Goal: Task Accomplishment & Management: Complete application form

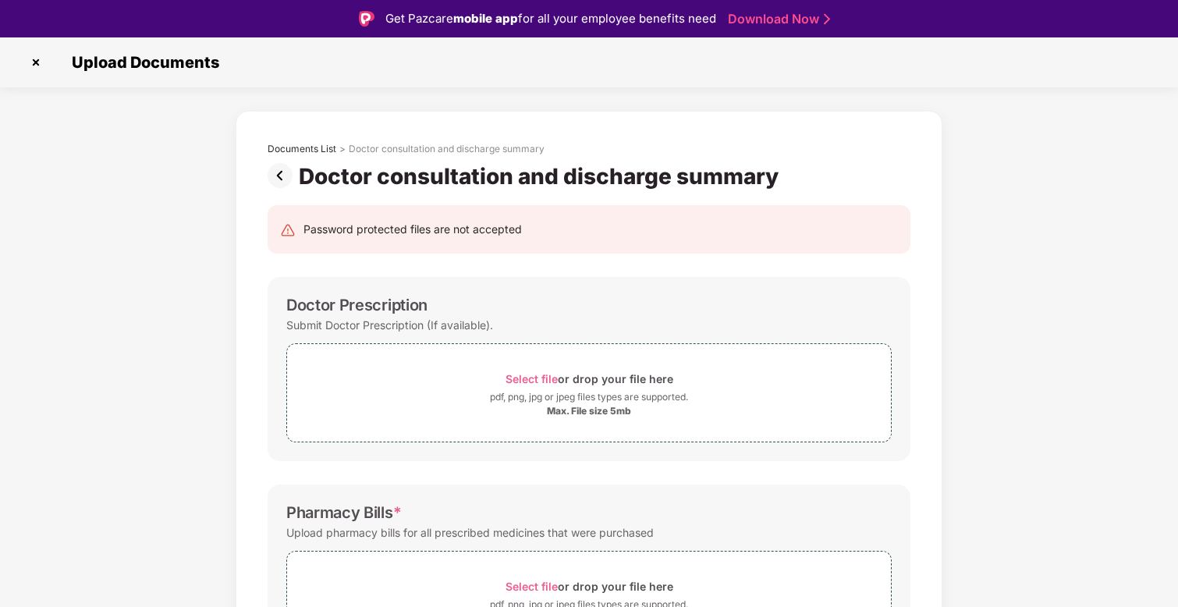
click at [27, 62] on img at bounding box center [35, 62] width 25 height 25
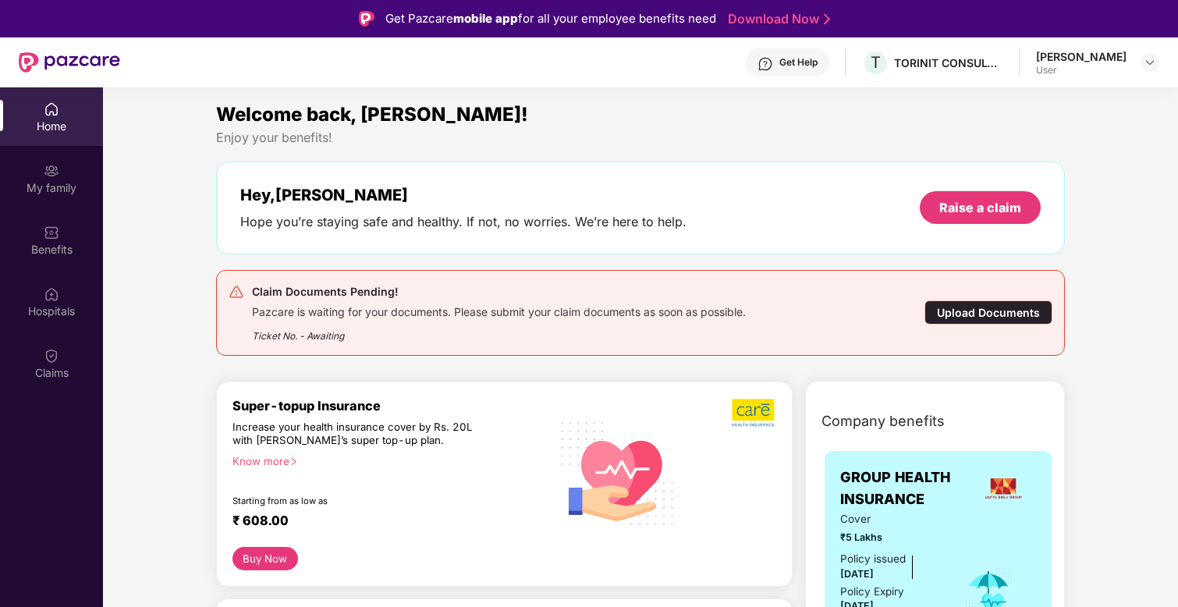
click at [991, 311] on div "Upload Documents" at bounding box center [989, 312] width 128 height 24
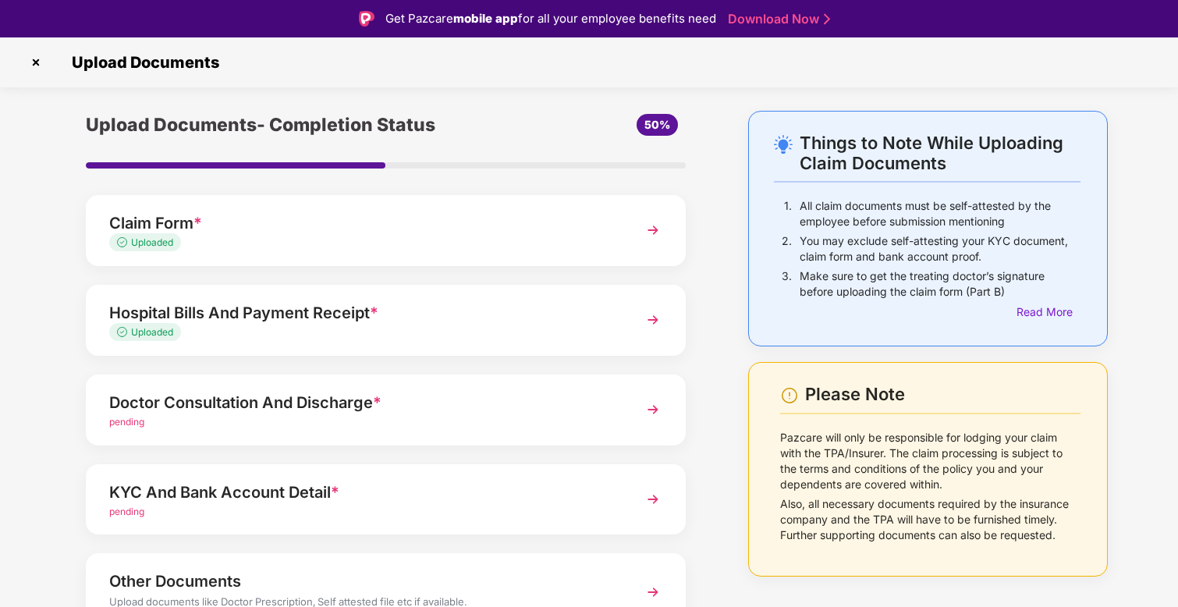
scroll to position [83, 0]
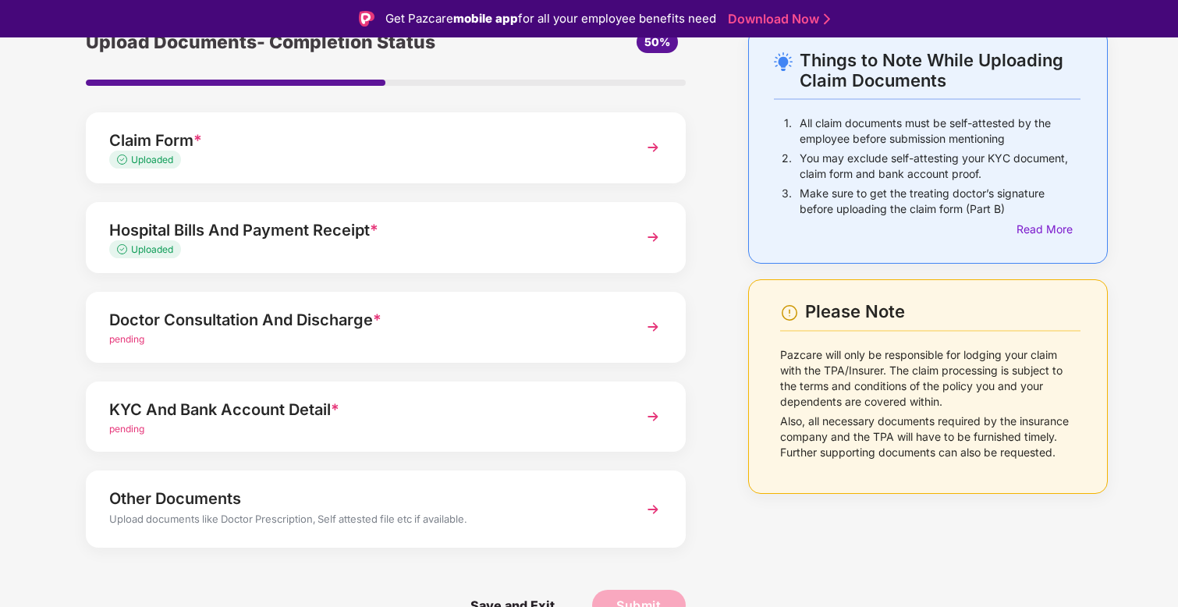
click at [332, 316] on div "Doctor Consultation And Discharge *" at bounding box center [362, 319] width 507 height 25
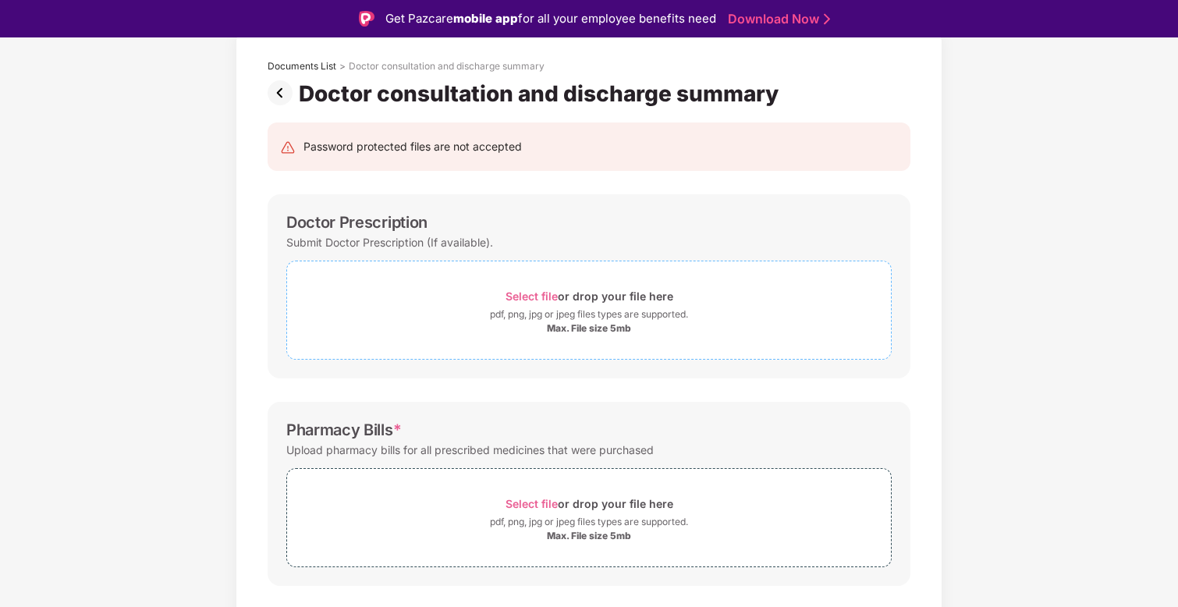
click at [592, 329] on div "Max. File size 5mb" at bounding box center [589, 328] width 84 height 12
click at [574, 296] on div "Select file or drop your file here" at bounding box center [590, 296] width 168 height 21
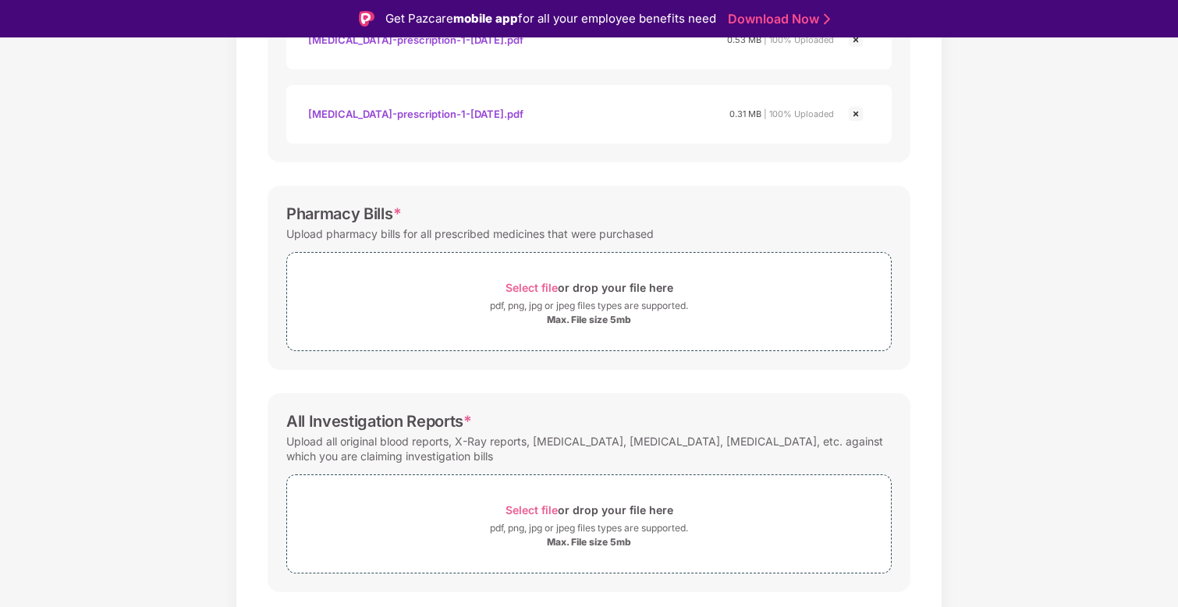
scroll to position [934, 0]
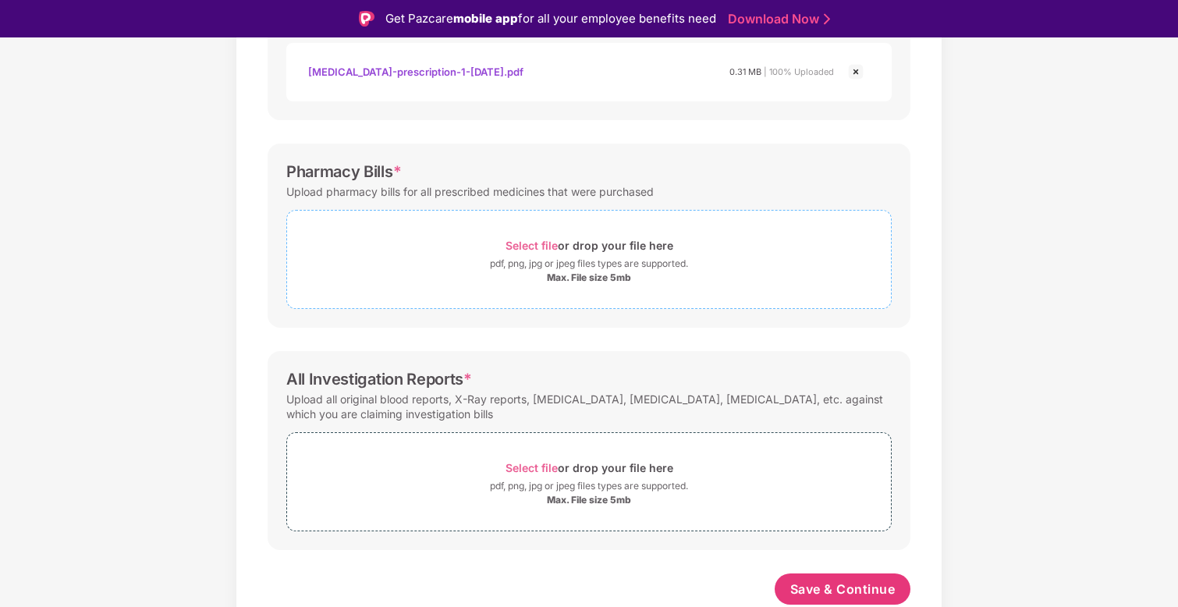
click at [568, 271] on div "pdf, png, jpg or jpeg files types are supported." at bounding box center [589, 264] width 198 height 16
click at [577, 266] on div "pdf, png, jpg or jpeg files types are supported." at bounding box center [589, 264] width 198 height 16
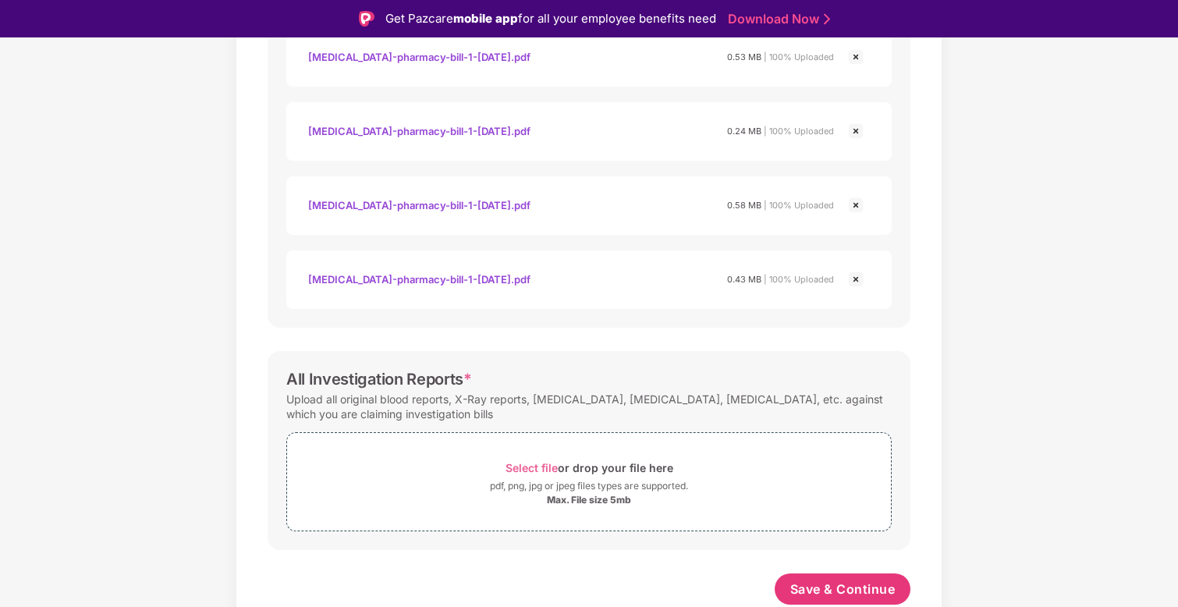
scroll to position [37, 0]
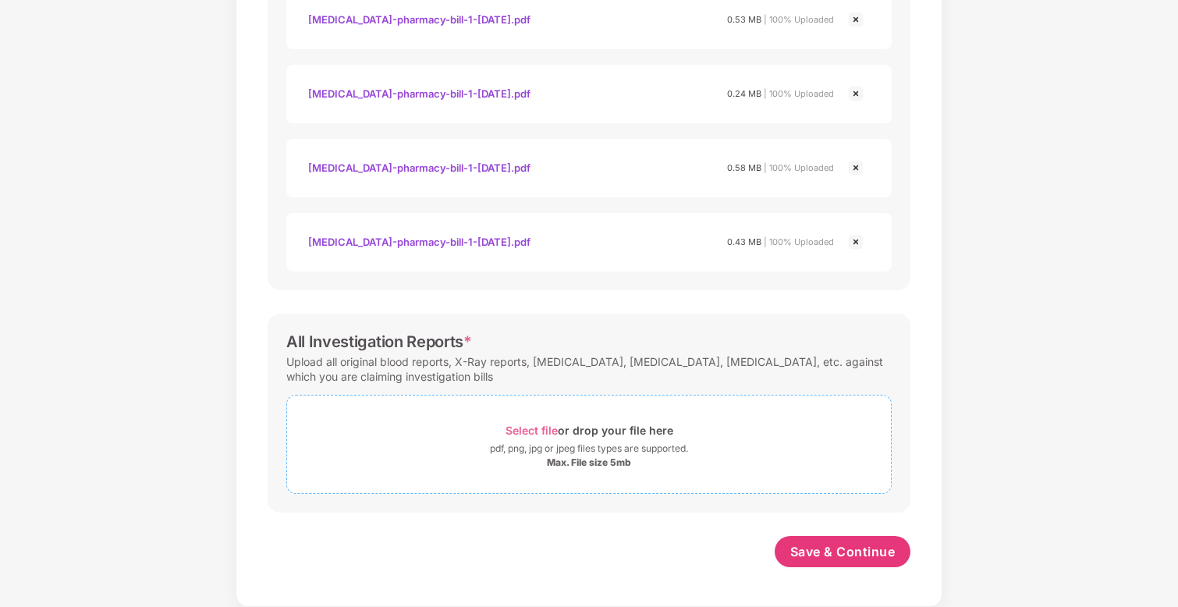
click at [601, 453] on div "pdf, png, jpg or jpeg files types are supported." at bounding box center [589, 449] width 198 height 16
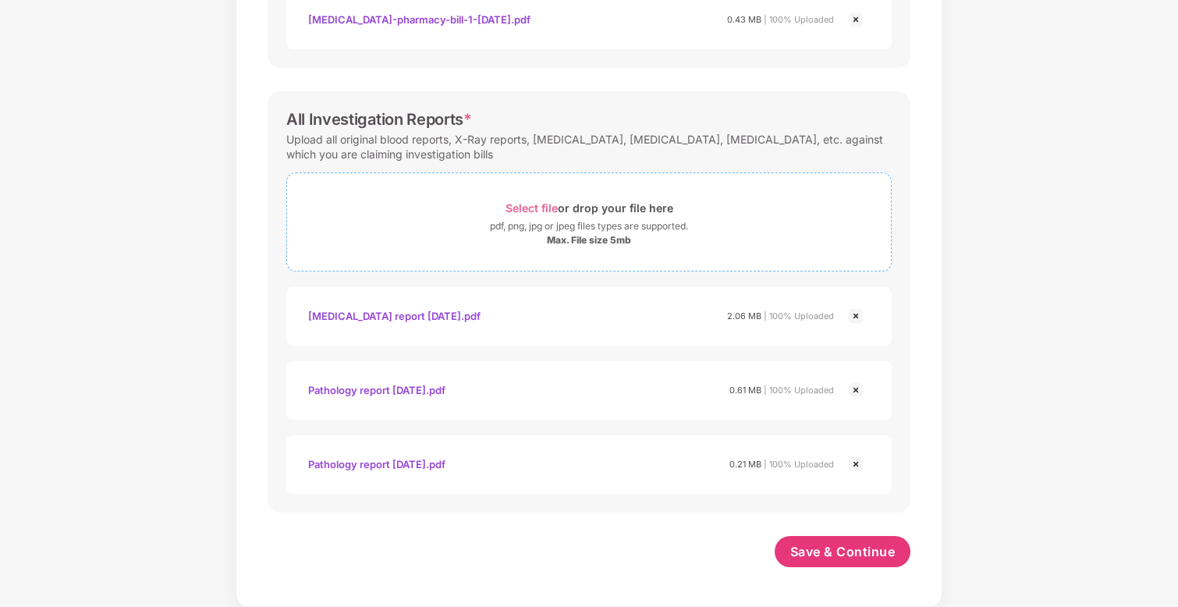
scroll to position [1675, 0]
click at [852, 557] on span "Save & Continue" at bounding box center [842, 551] width 105 height 17
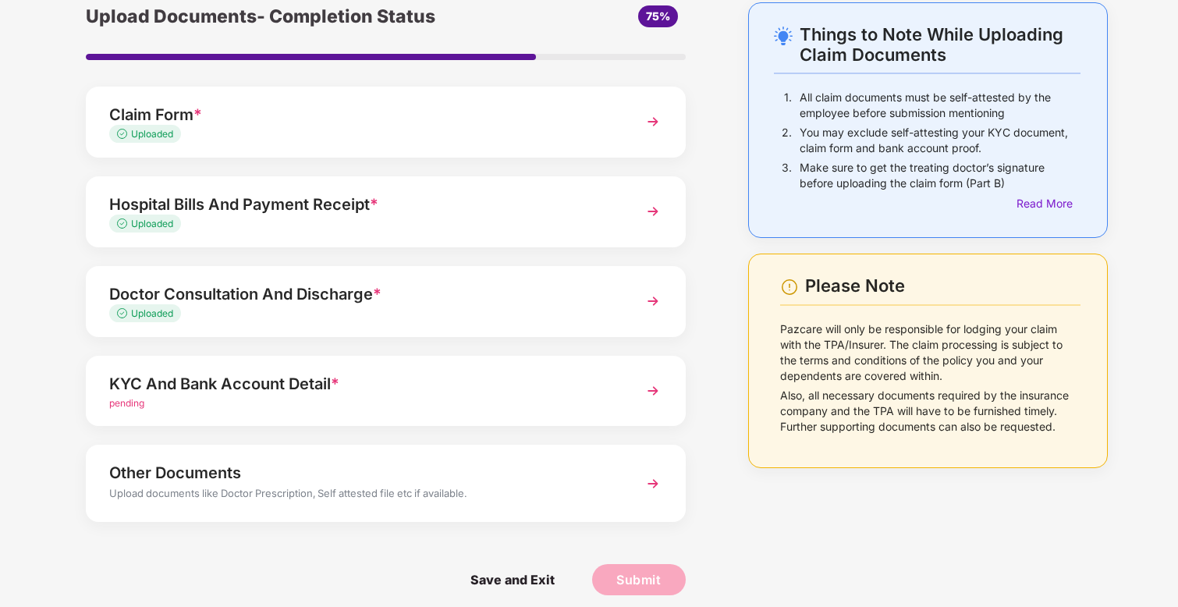
scroll to position [83, 0]
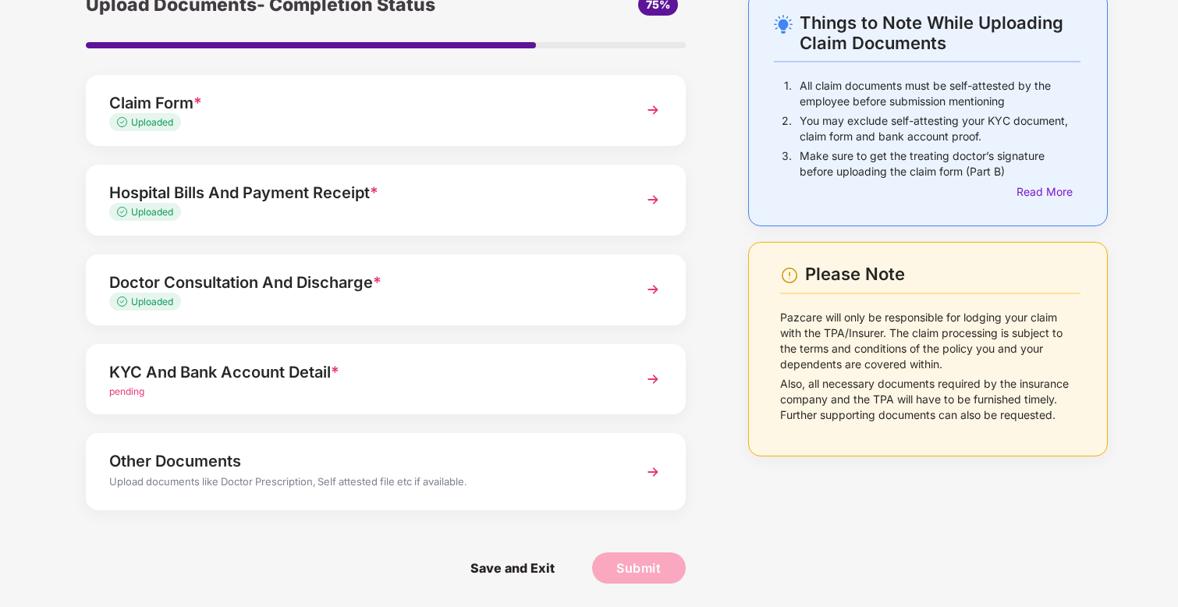
click at [320, 379] on div "KYC And Bank Account Detail *" at bounding box center [362, 372] width 507 height 25
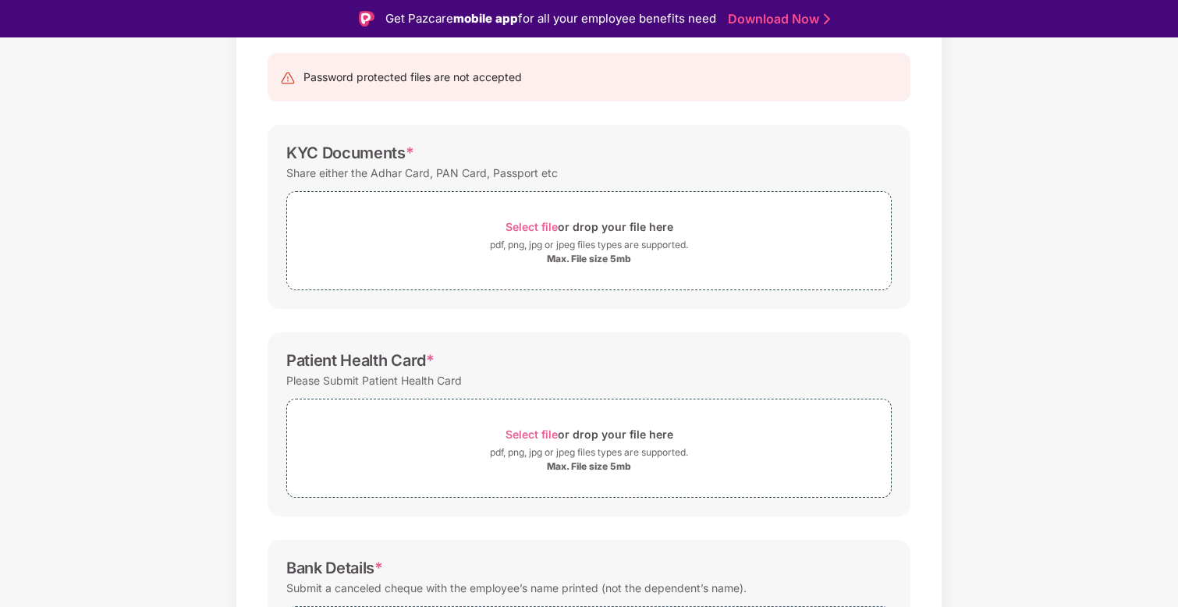
scroll to position [138, 0]
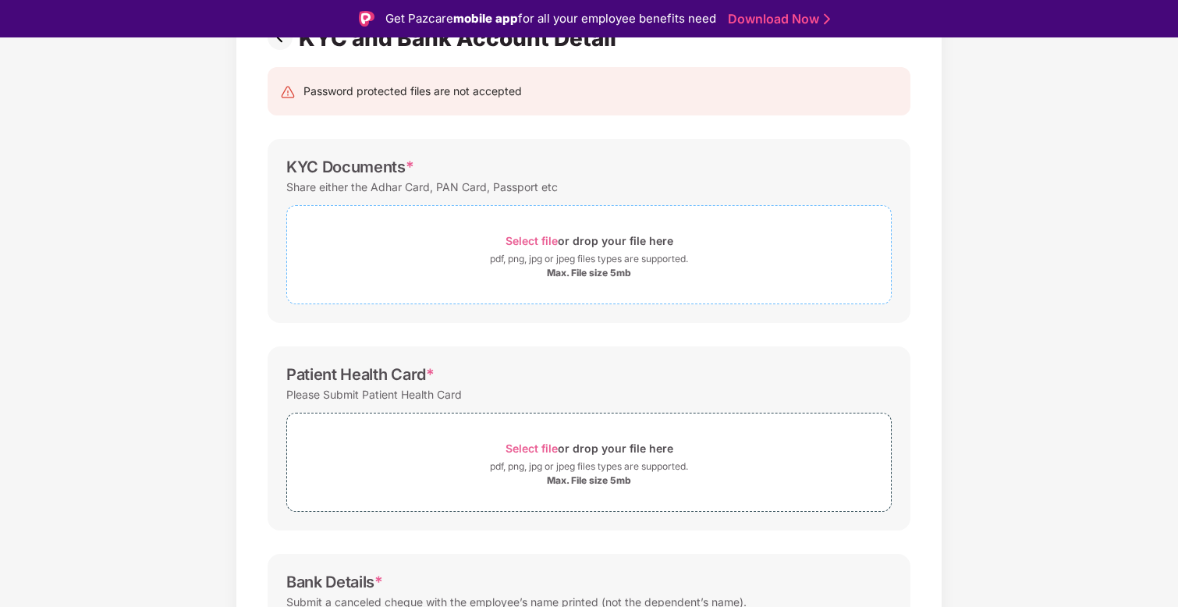
click at [558, 255] on div "pdf, png, jpg or jpeg files types are supported." at bounding box center [589, 259] width 198 height 16
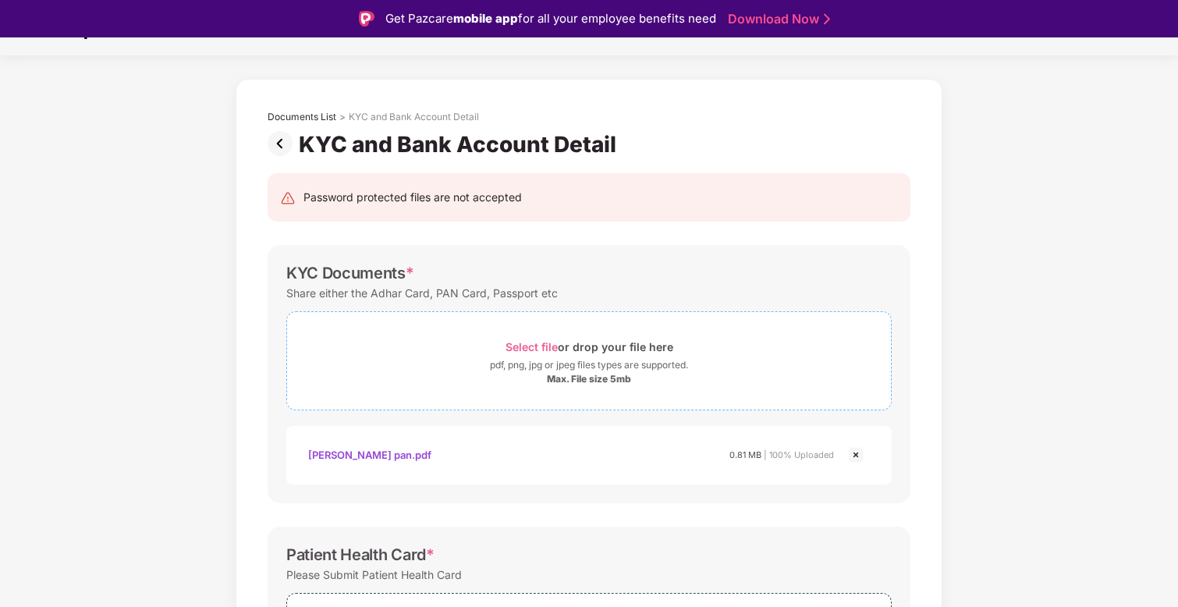
scroll to position [25, 0]
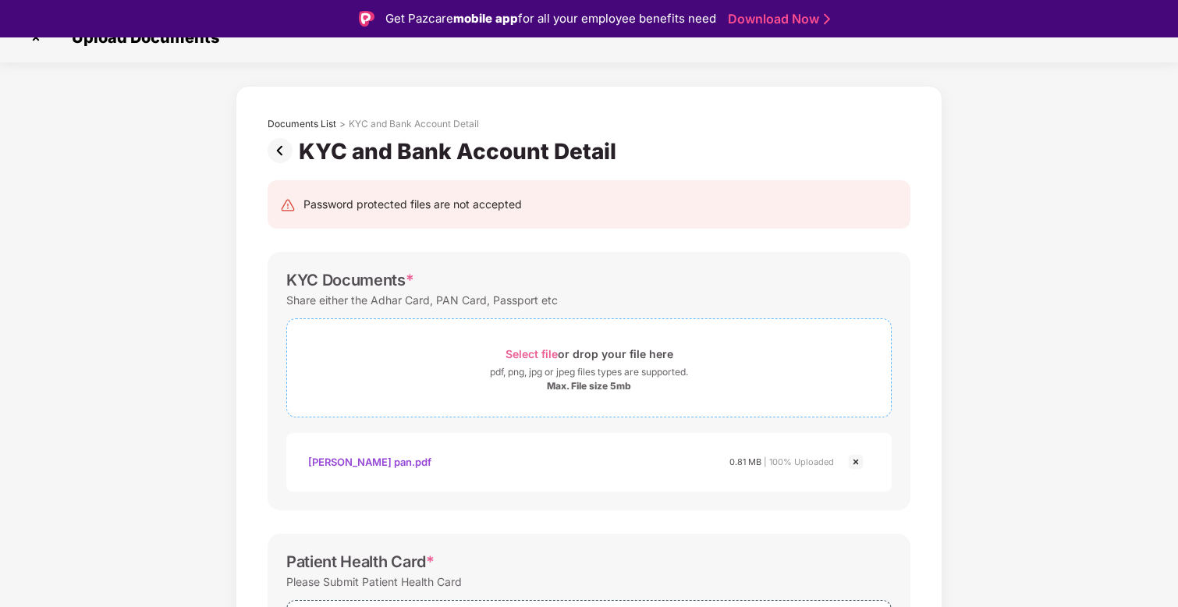
click at [550, 360] on span "Select file" at bounding box center [532, 353] width 52 height 13
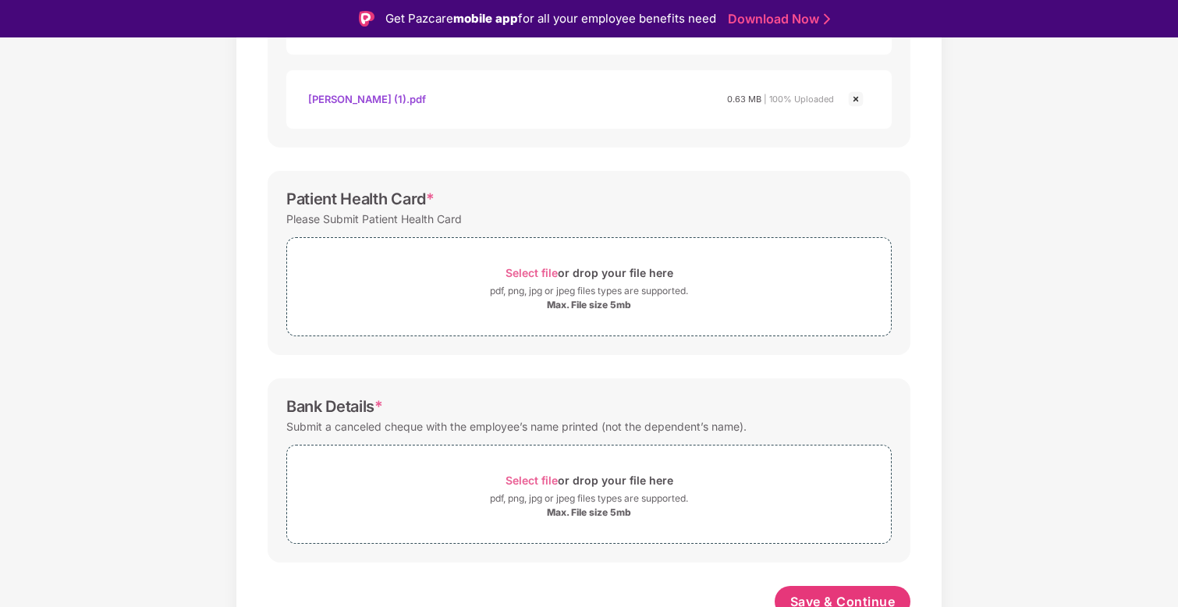
scroll to position [464, 0]
click at [606, 309] on div "Max. File size 5mb" at bounding box center [589, 303] width 84 height 12
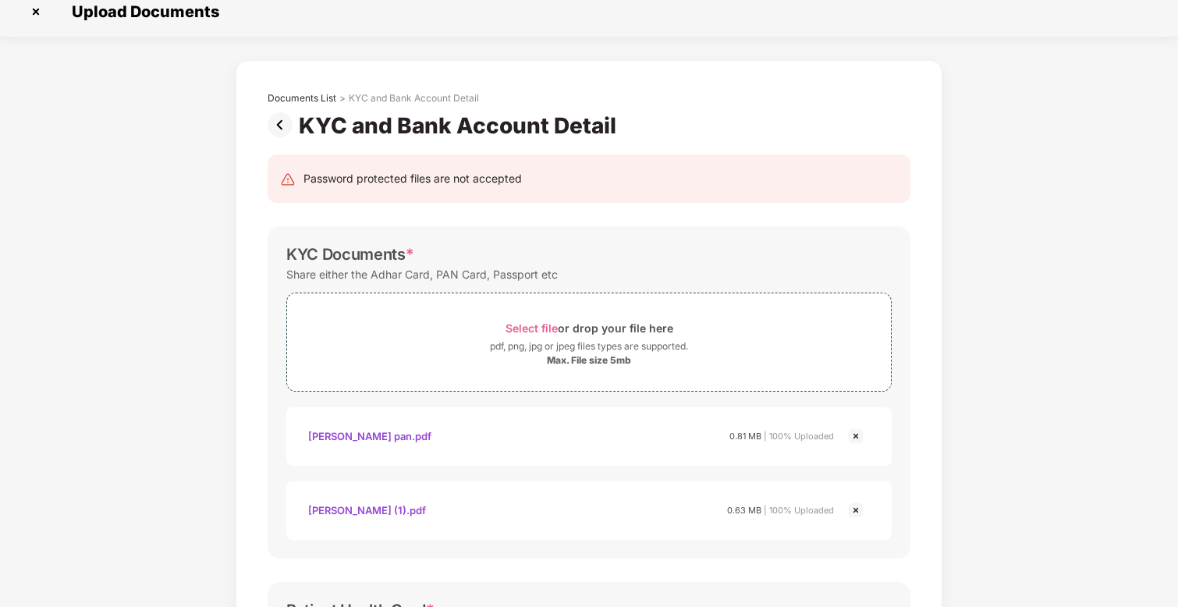
scroll to position [26, 0]
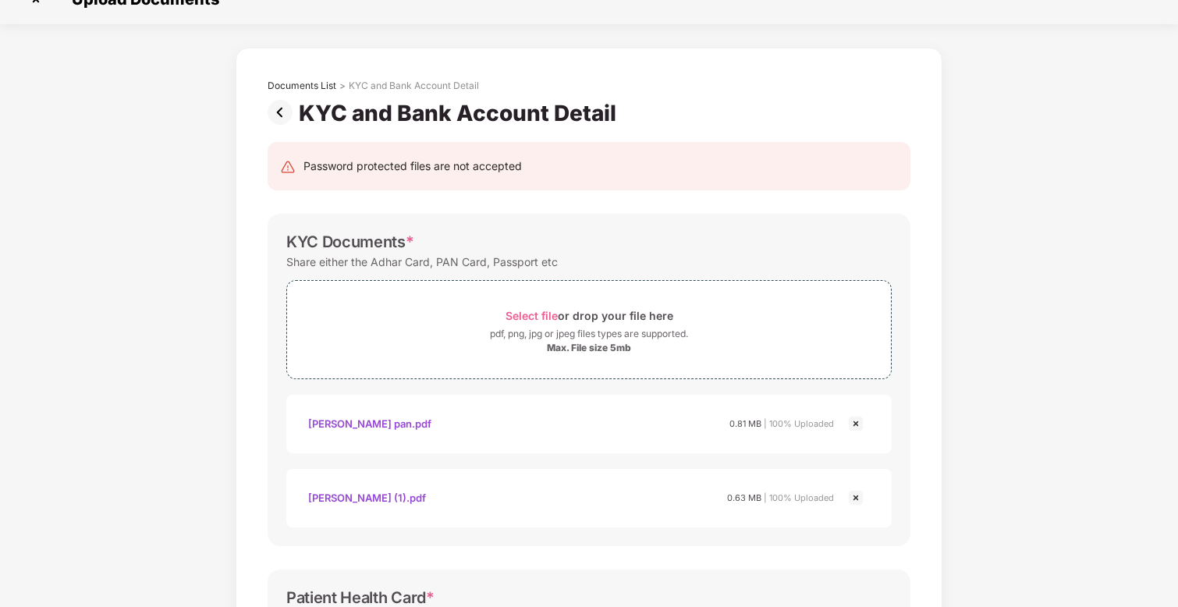
click at [272, 108] on img at bounding box center [283, 112] width 31 height 25
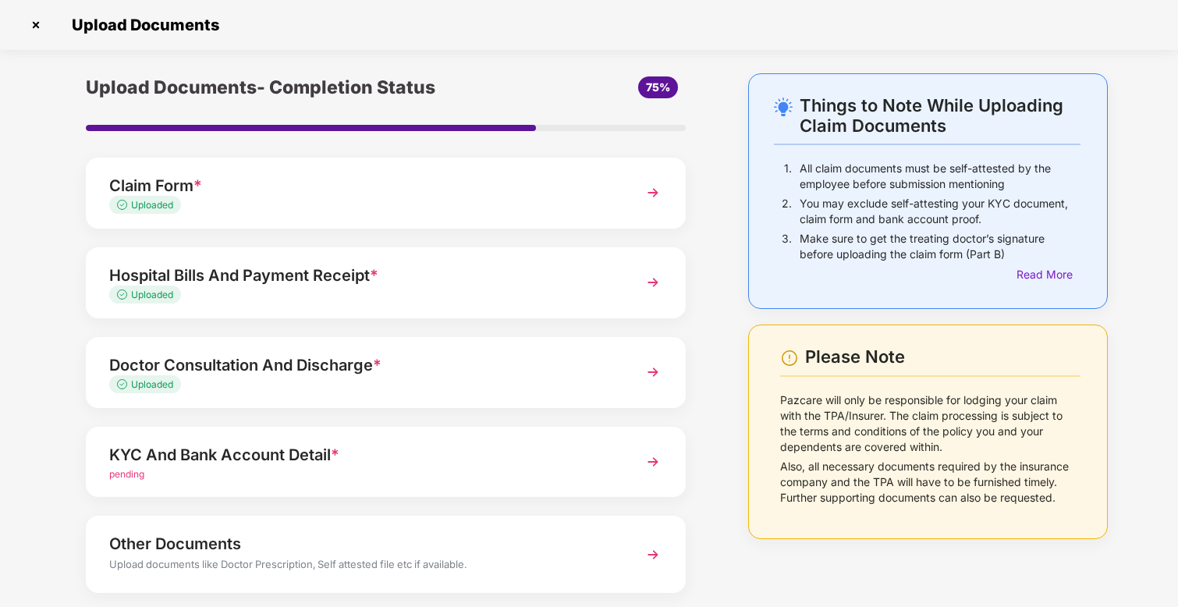
scroll to position [83, 0]
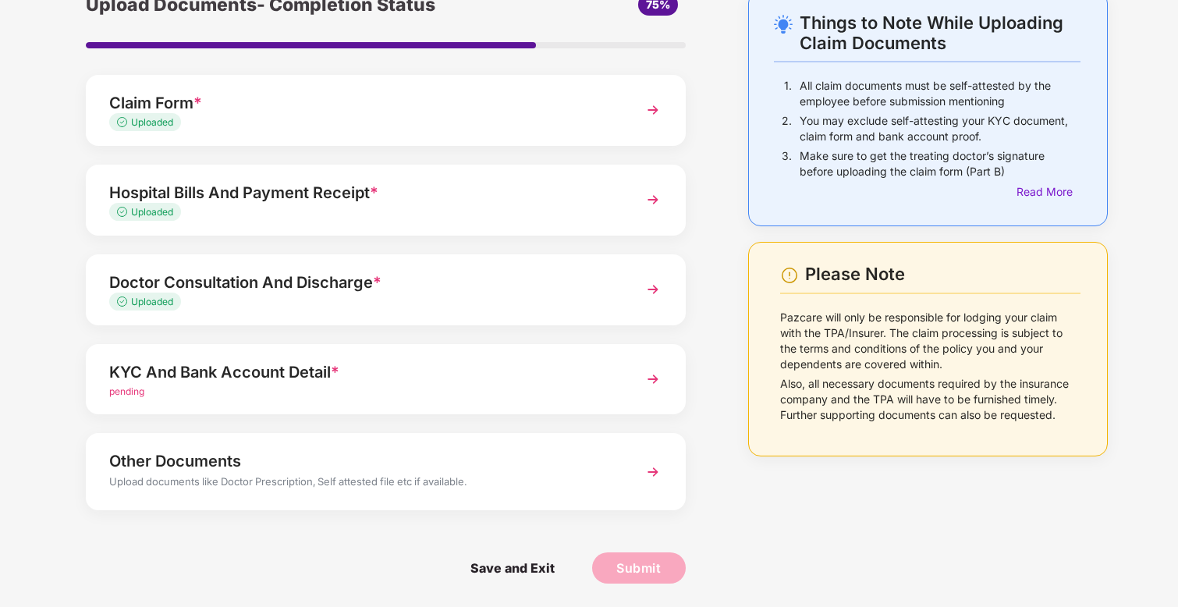
click at [306, 488] on div "Upload documents like Doctor Prescription, Self attested file etc if available." at bounding box center [362, 484] width 507 height 20
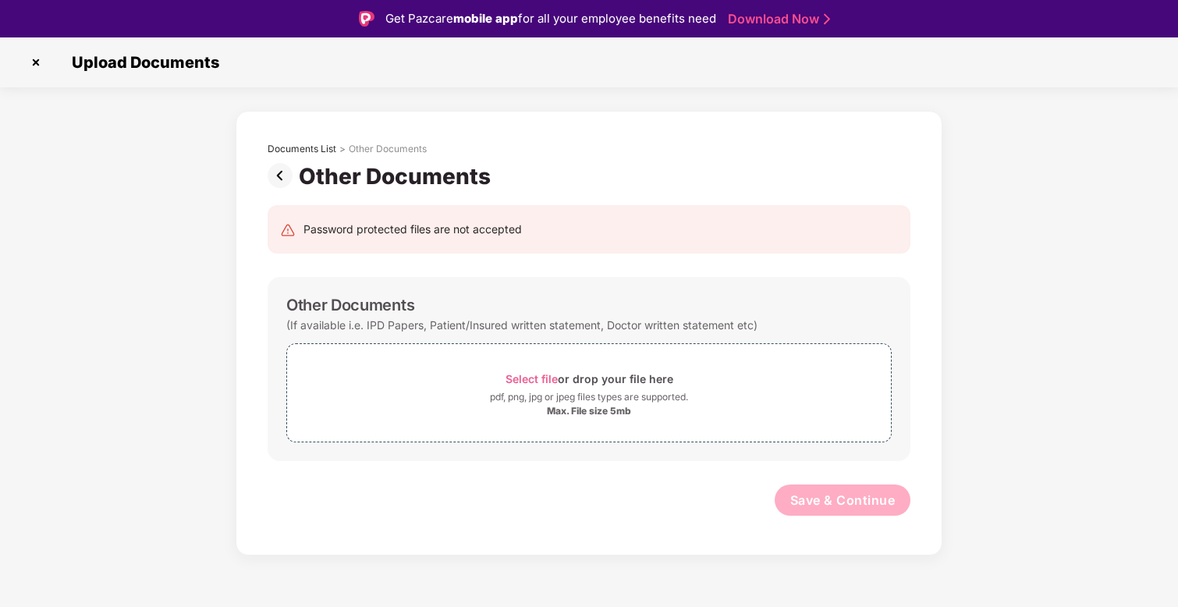
click at [280, 185] on img at bounding box center [283, 175] width 31 height 25
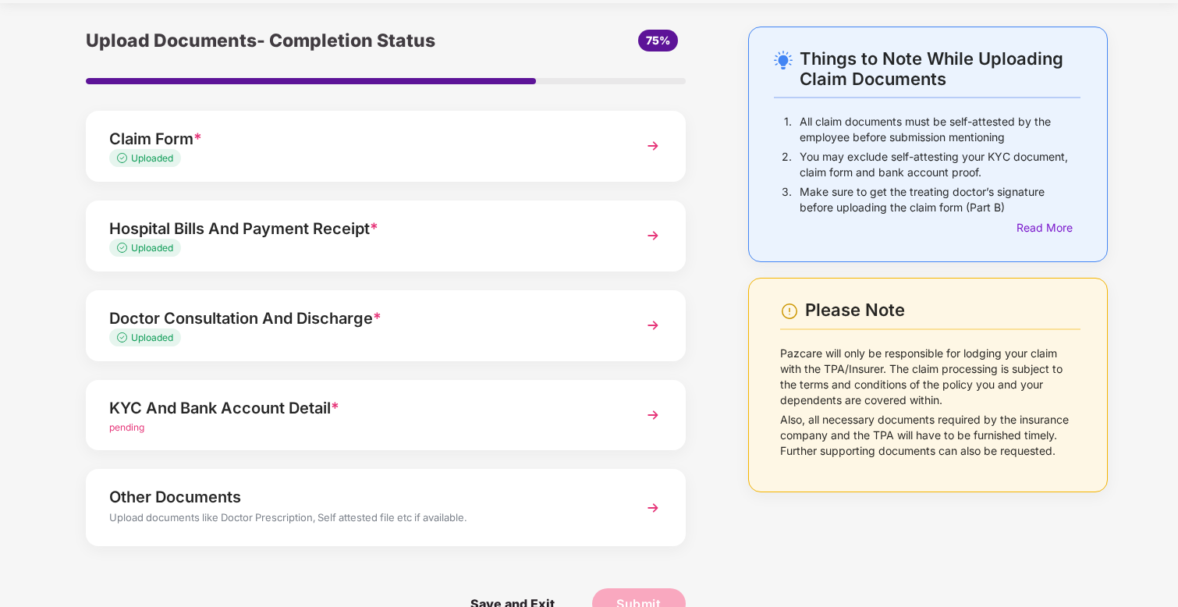
scroll to position [53, 0]
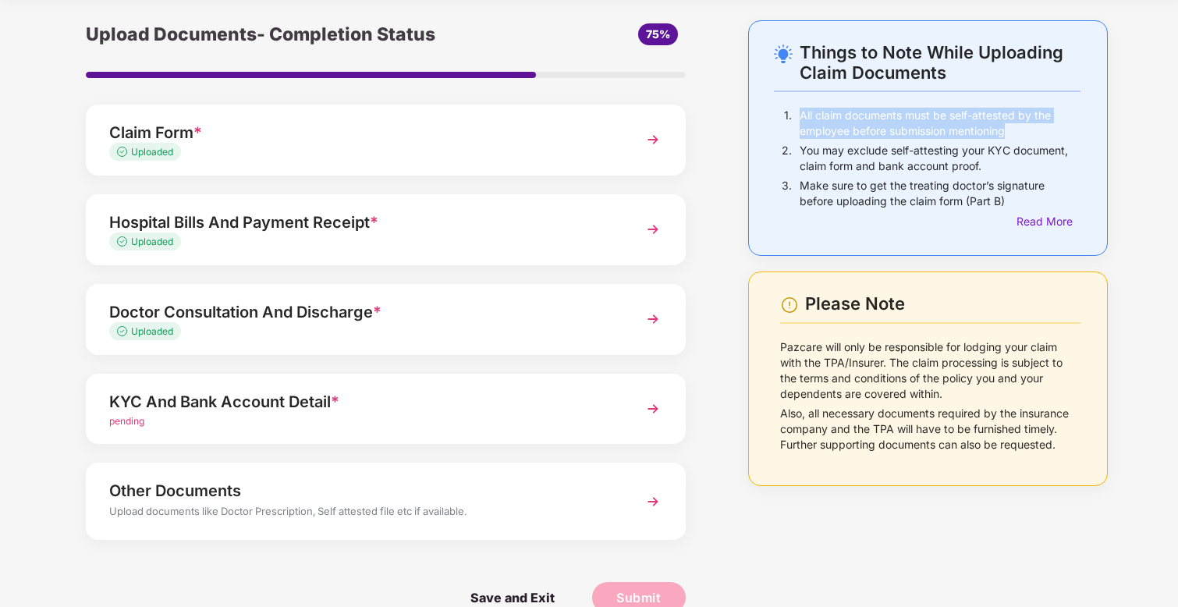
drag, startPoint x: 799, startPoint y: 117, endPoint x: 1010, endPoint y: 123, distance: 210.8
click at [1010, 123] on p "All claim documents must be self-attested by the employee before submission men…" at bounding box center [940, 123] width 281 height 31
copy p "All claim documents must be self-attested by the employee before submission men…"
click at [1028, 222] on div "Read More" at bounding box center [1049, 221] width 64 height 17
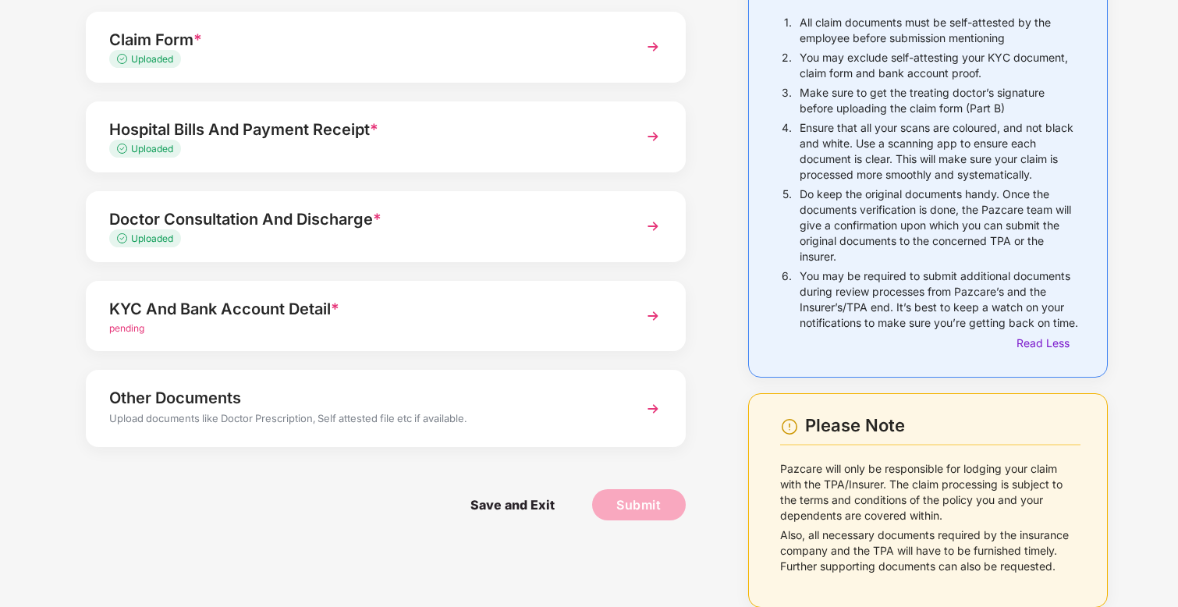
scroll to position [161, 0]
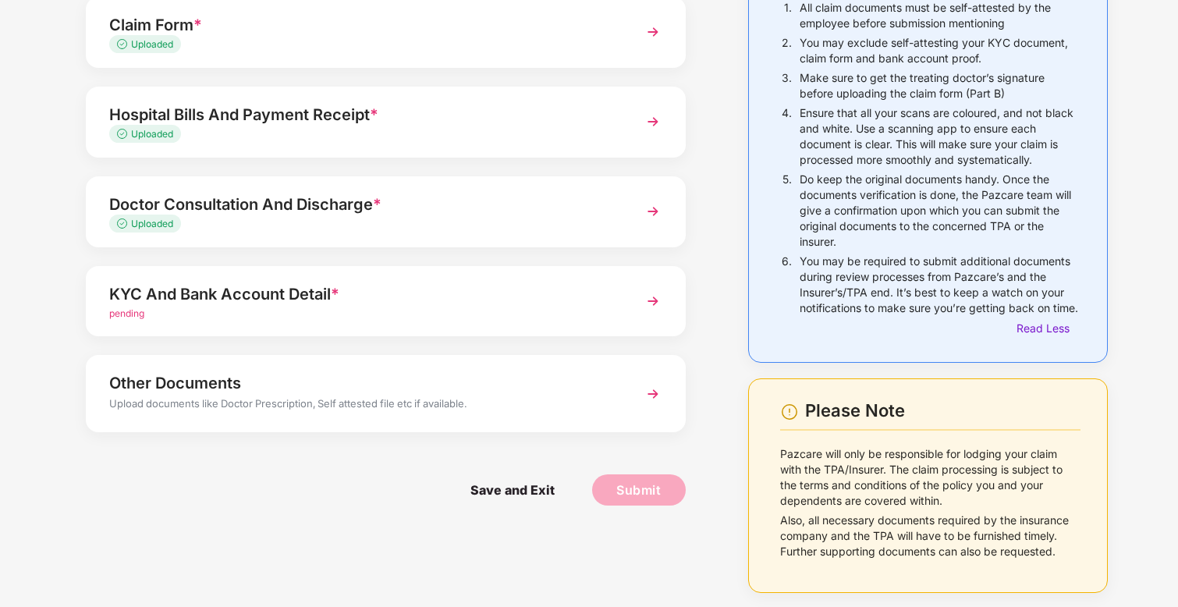
click at [435, 310] on div "pending" at bounding box center [362, 314] width 507 height 15
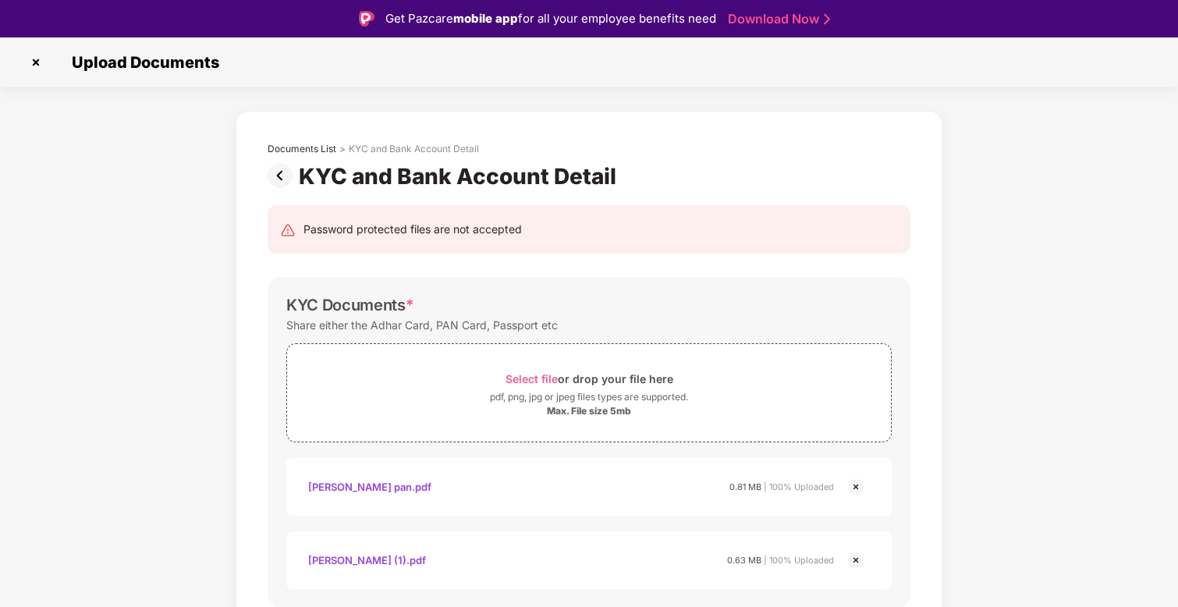
click at [282, 179] on img at bounding box center [283, 175] width 31 height 25
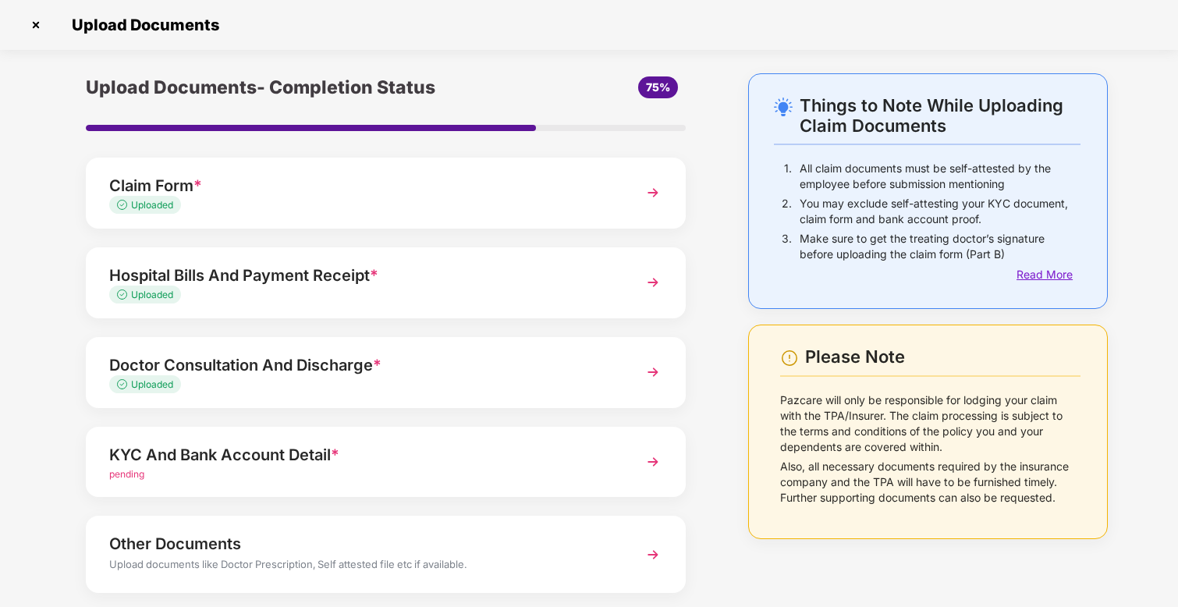
click at [1057, 277] on div "Read More" at bounding box center [1049, 274] width 64 height 17
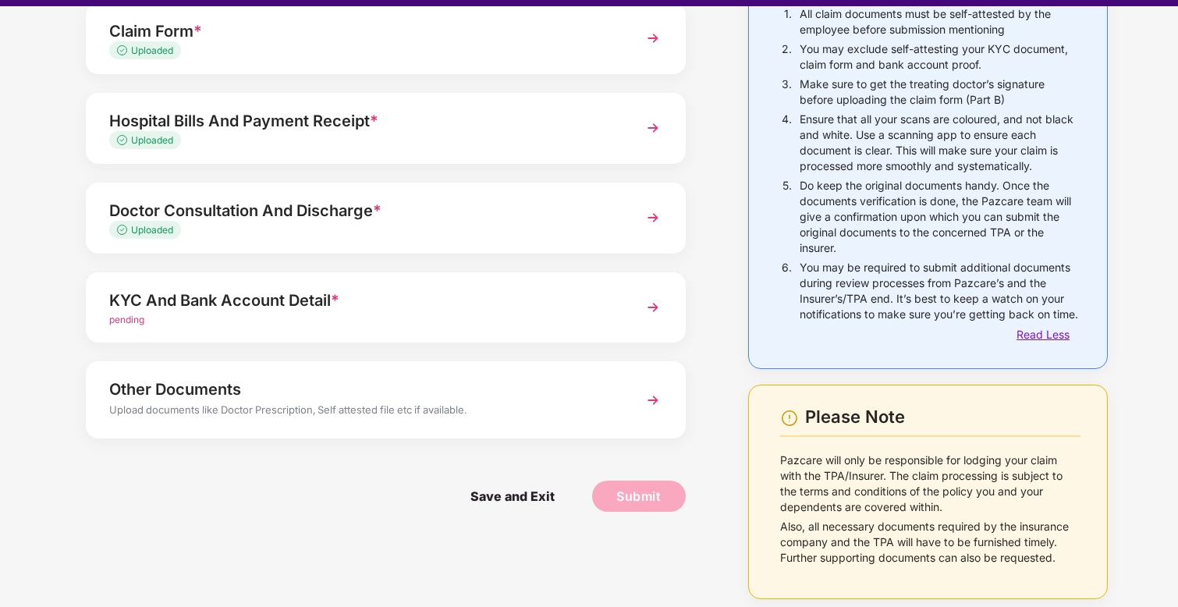
scroll to position [37, 0]
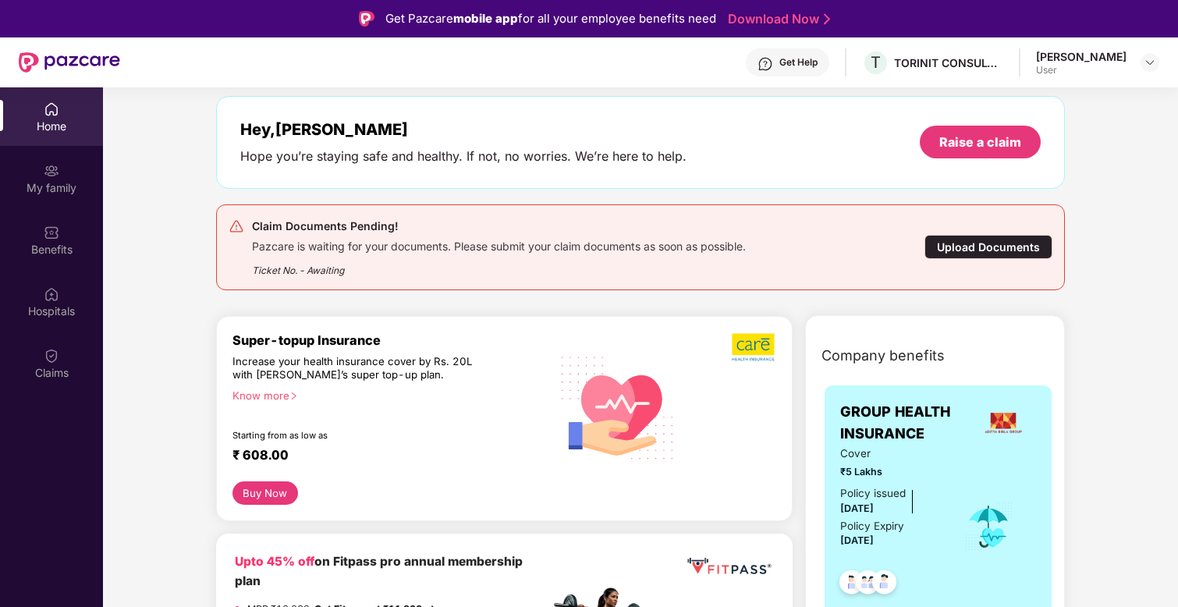
scroll to position [67, 0]
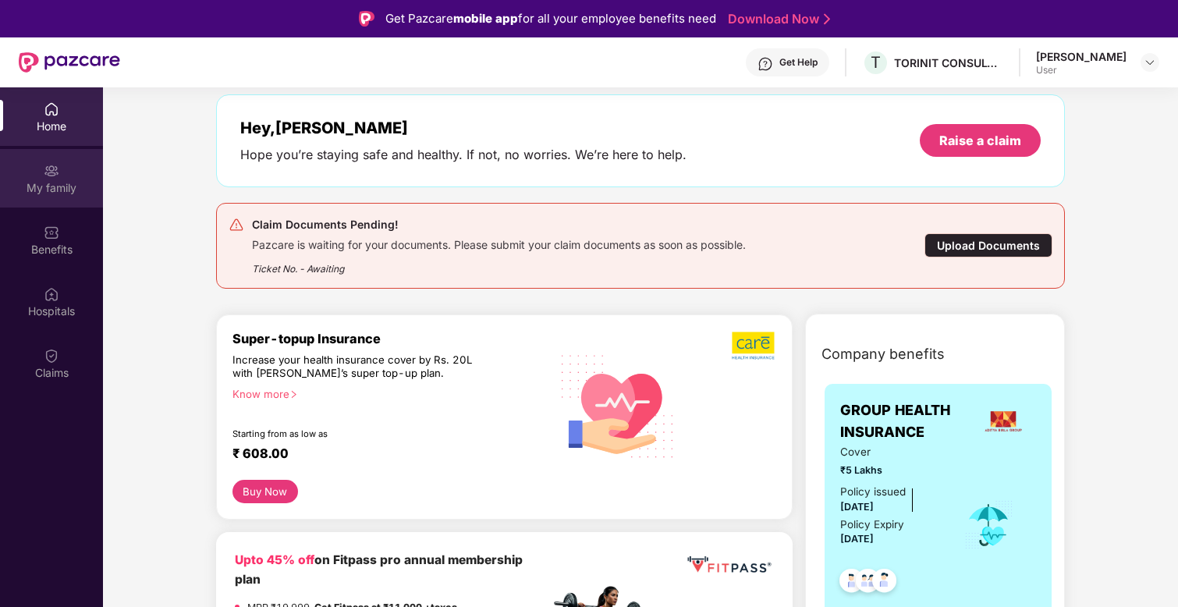
click at [82, 186] on div "My family" at bounding box center [51, 188] width 103 height 16
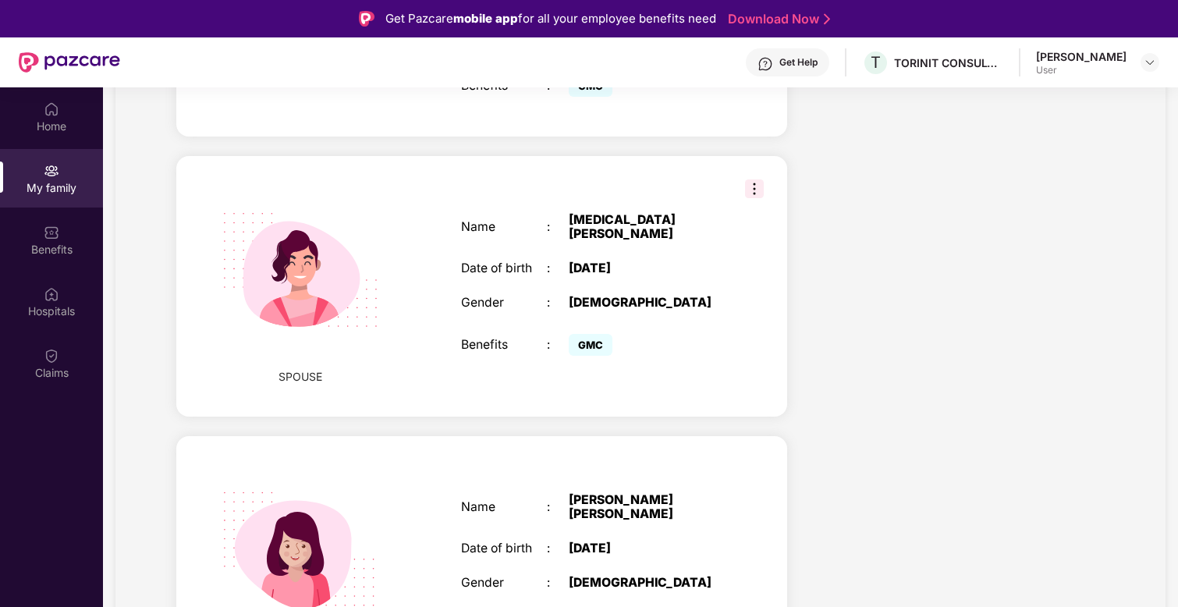
scroll to position [557, 0]
click at [757, 179] on img at bounding box center [754, 188] width 19 height 19
click at [571, 212] on div "[MEDICAL_DATA][PERSON_NAME]" at bounding box center [644, 226] width 151 height 29
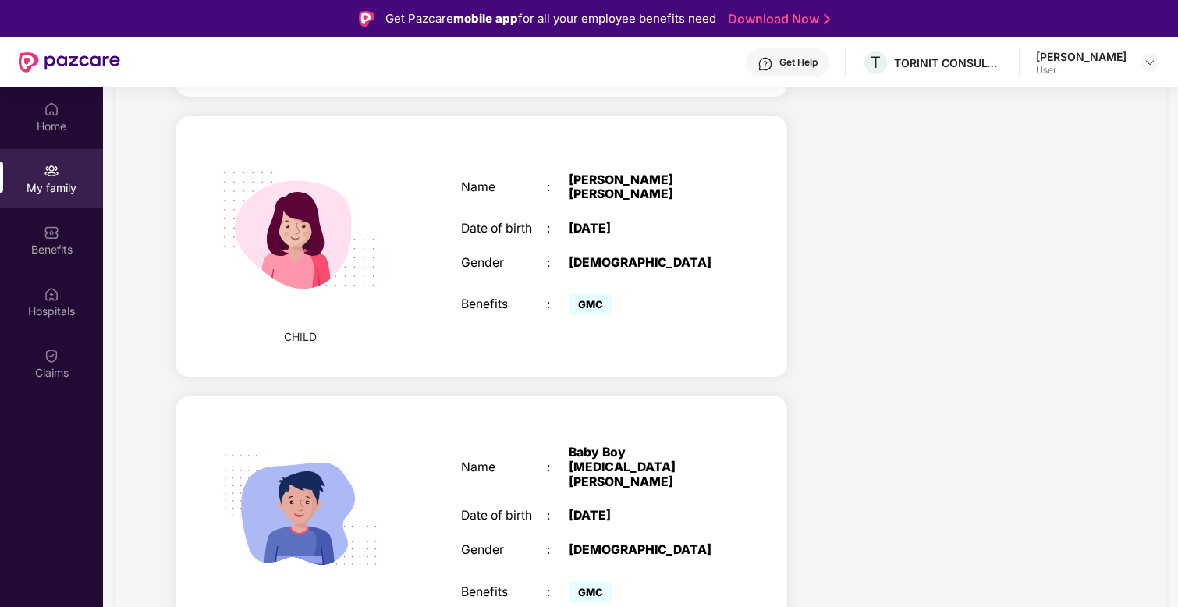
scroll to position [877, 0]
click at [41, 236] on div "Benefits" at bounding box center [51, 240] width 103 height 59
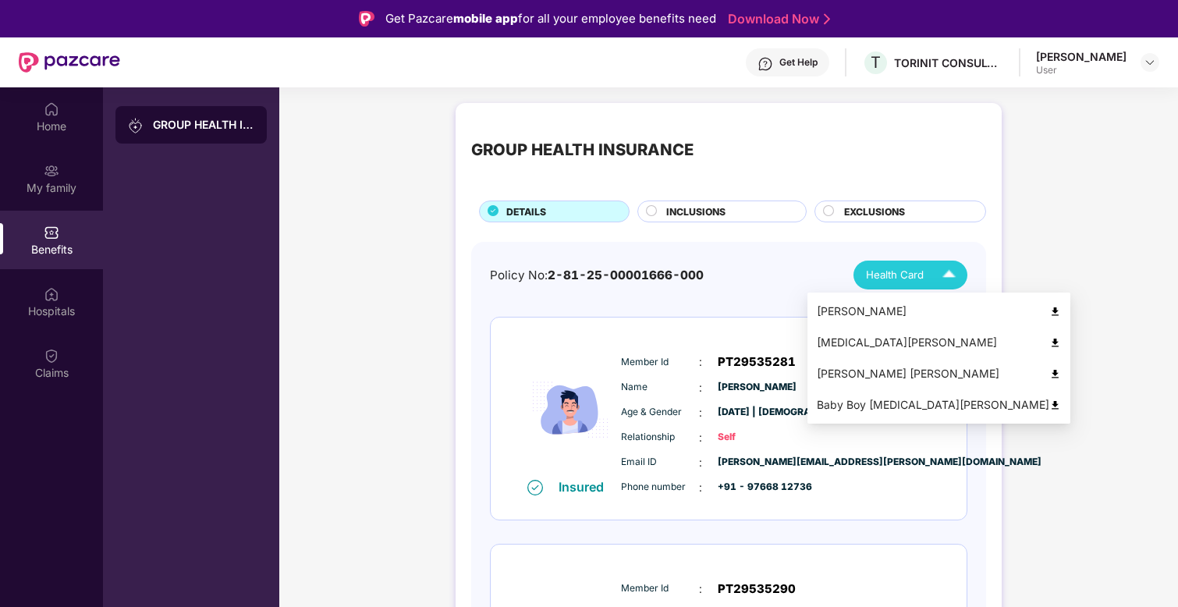
click at [903, 270] on span "Health Card" at bounding box center [895, 275] width 58 height 16
click at [1050, 343] on img at bounding box center [1056, 343] width 12 height 12
